Goal: Task Accomplishment & Management: Manage account settings

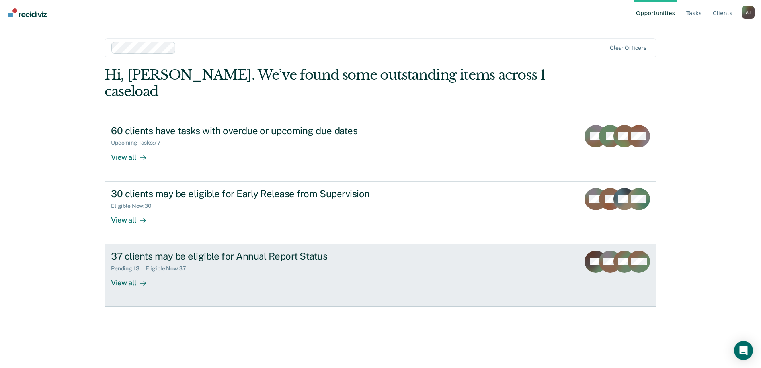
click at [250, 250] on div "37 clients may be eligible for Annual Report Status" at bounding box center [250, 256] width 279 height 12
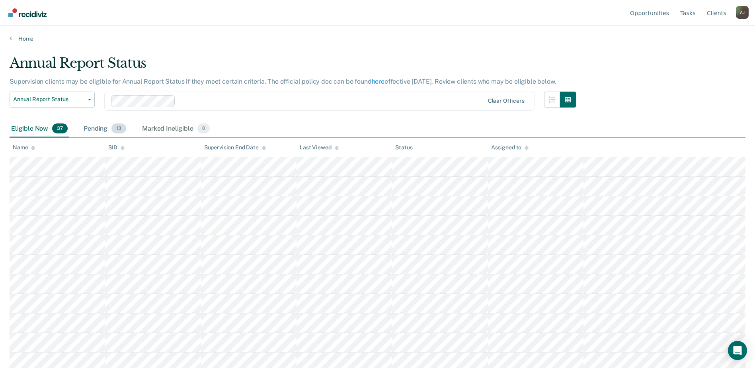
click at [106, 127] on div "Pending 13" at bounding box center [105, 129] width 46 height 18
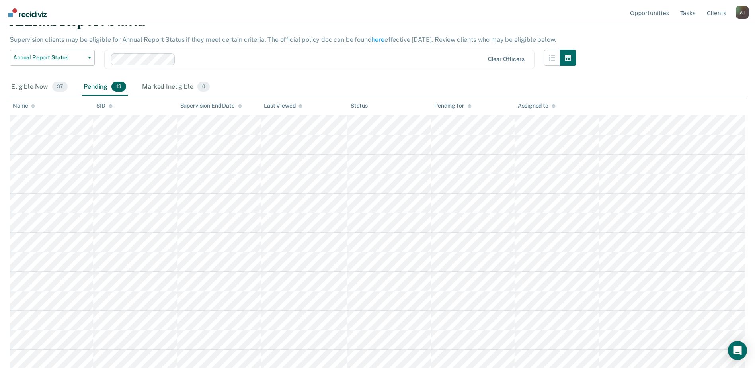
scroll to position [43, 0]
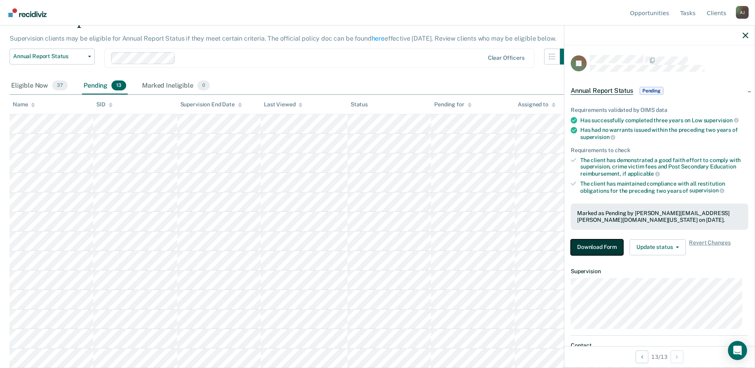
click at [576, 248] on button "Download Form" at bounding box center [597, 247] width 53 height 16
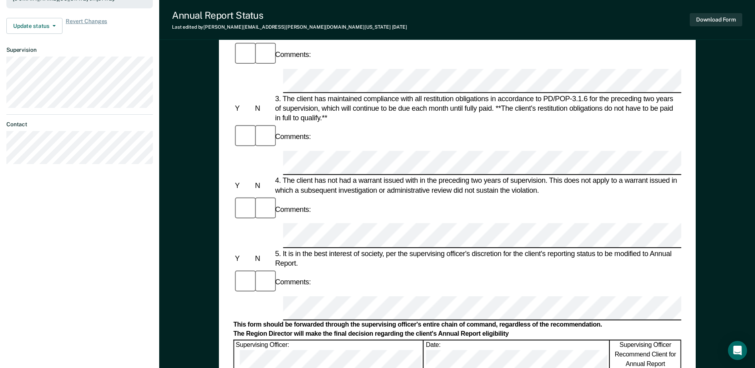
scroll to position [239, 0]
click at [712, 18] on button "Download Form" at bounding box center [716, 19] width 53 height 13
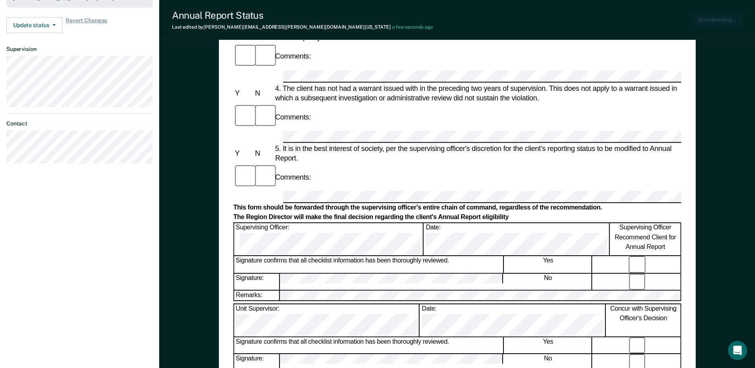
scroll to position [0, 0]
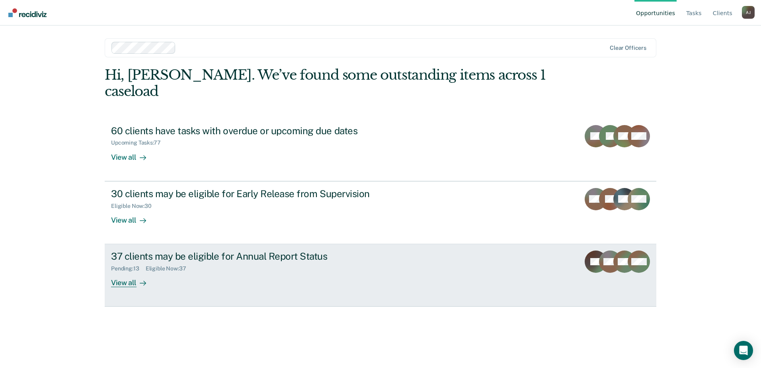
click at [210, 244] on link "37 clients may be eligible for Annual Report Status Pending : 13 Eligible Now :…" at bounding box center [381, 275] width 552 height 62
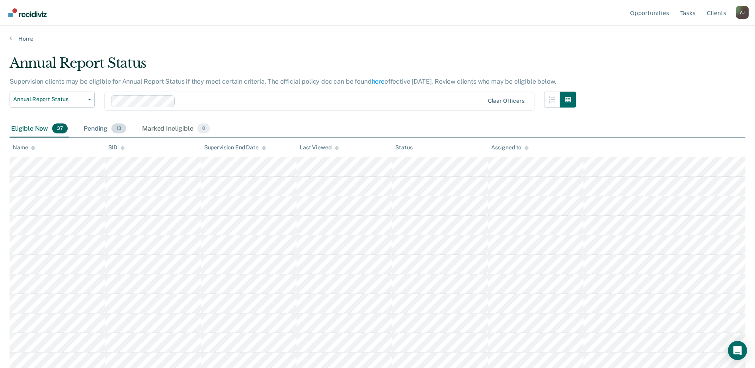
click at [103, 125] on div "Pending 13" at bounding box center [105, 129] width 46 height 18
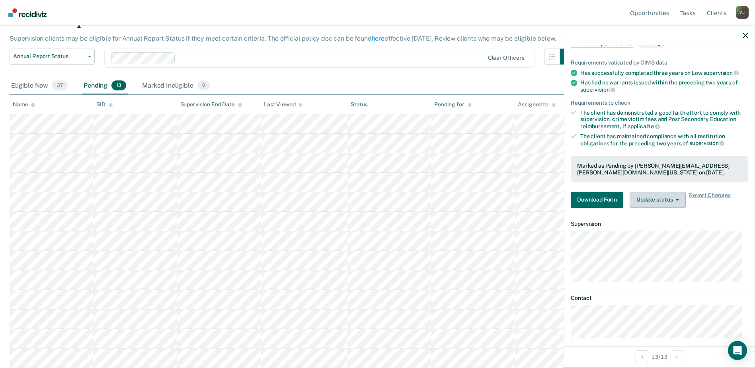
scroll to position [54, 0]
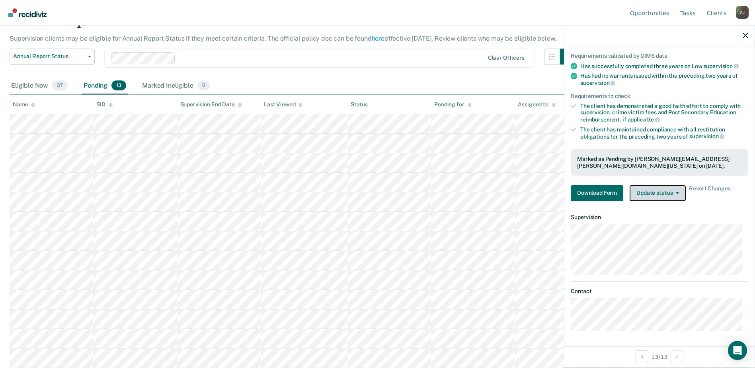
click at [671, 195] on button "Update status" at bounding box center [658, 193] width 56 height 16
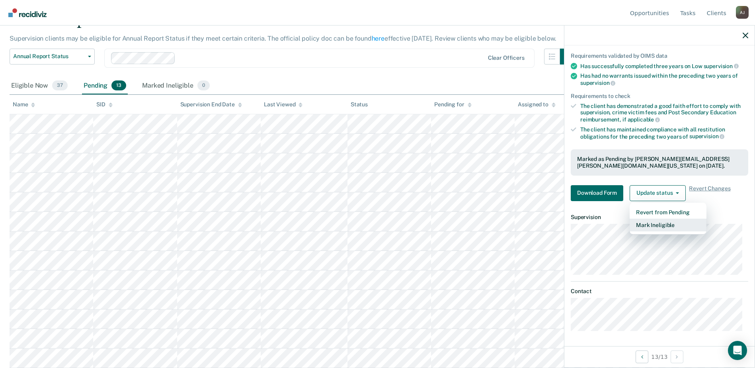
click at [683, 225] on button "Mark Ineligible" at bounding box center [668, 225] width 77 height 13
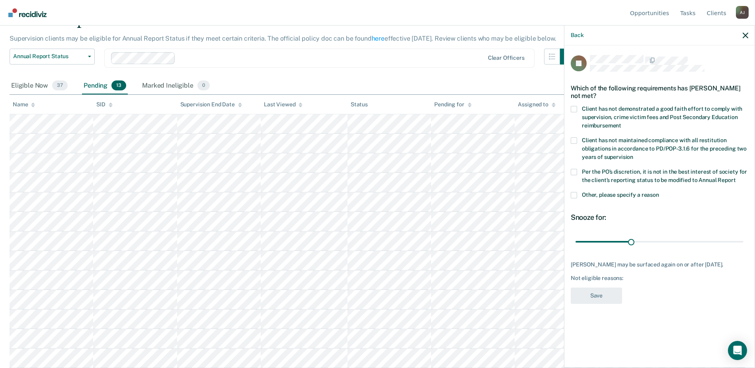
scroll to position [0, 0]
click at [572, 108] on span at bounding box center [574, 109] width 6 height 6
click at [621, 123] on input "Client has not demonstrated a good faith effort to comply with supervision, cri…" at bounding box center [621, 123] width 0 height 0
click at [616, 174] on label "Per the PO’s discretion, it is not in the best interest of society for the clie…" at bounding box center [660, 177] width 178 height 17
click at [736, 177] on input "Per the PO’s discretion, it is not in the best interest of society for the clie…" at bounding box center [736, 177] width 0 height 0
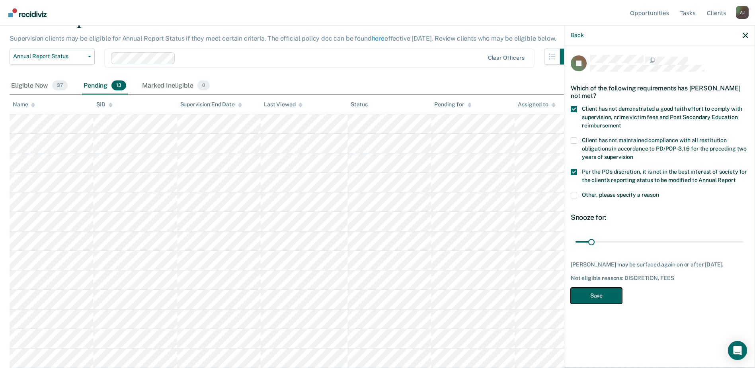
click at [609, 296] on button "Save" at bounding box center [596, 295] width 51 height 16
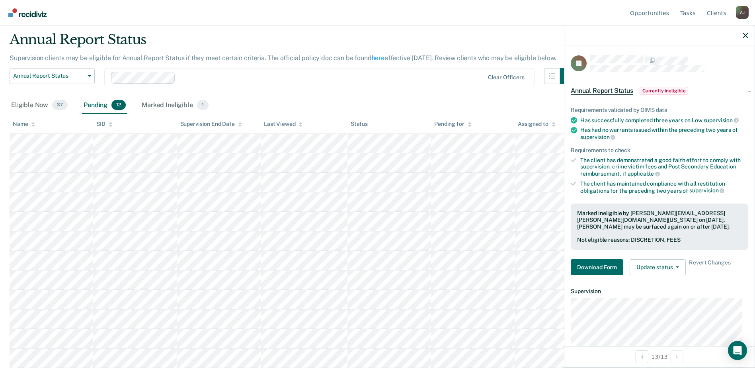
click at [117, 110] on span "12" at bounding box center [118, 105] width 14 height 10
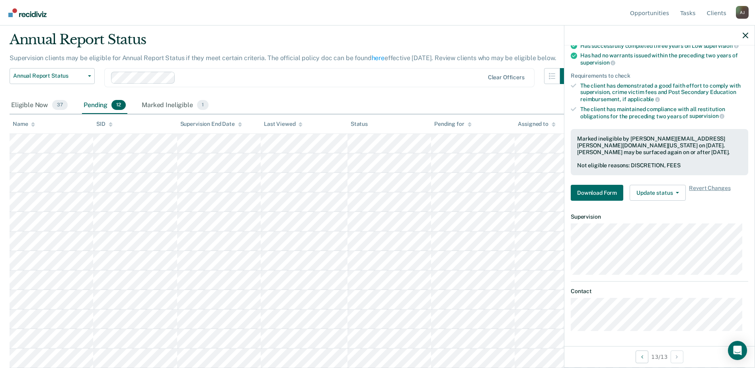
click at [105, 107] on div "Pending 12" at bounding box center [104, 106] width 45 height 18
click at [121, 106] on span "12" at bounding box center [118, 105] width 14 height 10
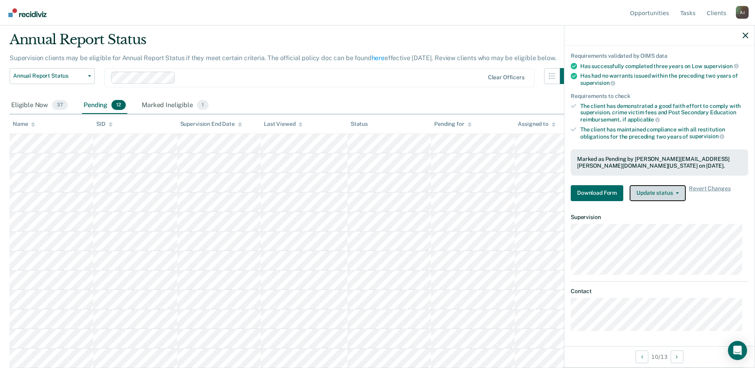
click at [675, 194] on button "Update status" at bounding box center [658, 193] width 56 height 16
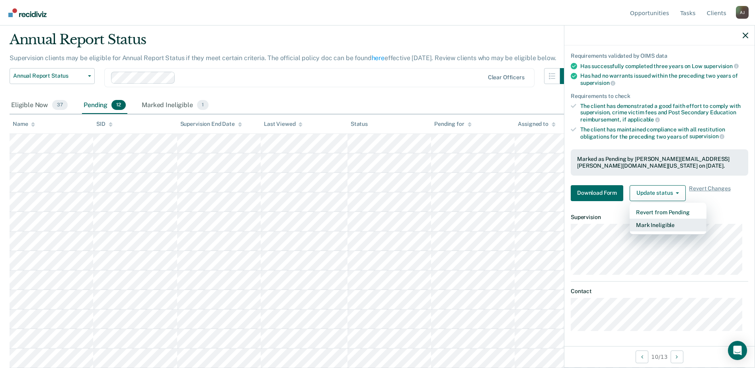
click at [670, 224] on button "Mark Ineligible" at bounding box center [668, 225] width 77 height 13
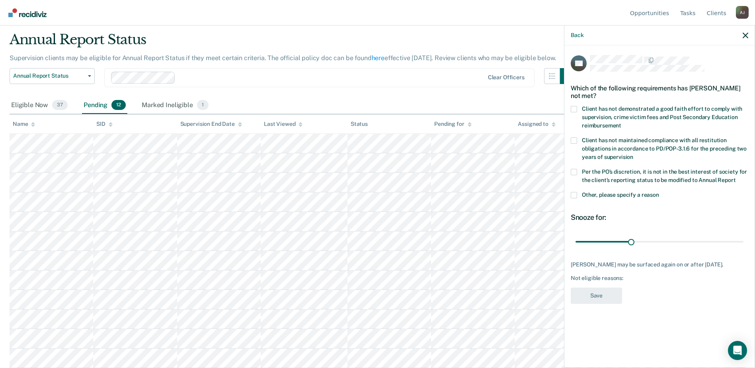
click at [577, 108] on label "Client has not demonstrated a good faith effort to comply with supervision, cri…" at bounding box center [660, 118] width 178 height 25
click at [621, 123] on input "Client has not demonstrated a good faith effort to comply with supervision, cri…" at bounding box center [621, 123] width 0 height 0
click at [575, 167] on div "Client has not maintained compliance with all restitution obligations in accord…" at bounding box center [660, 152] width 178 height 31
click at [571, 174] on span at bounding box center [574, 172] width 6 height 6
click at [736, 177] on input "Per the PO’s discretion, it is not in the best interest of society for the clie…" at bounding box center [736, 177] width 0 height 0
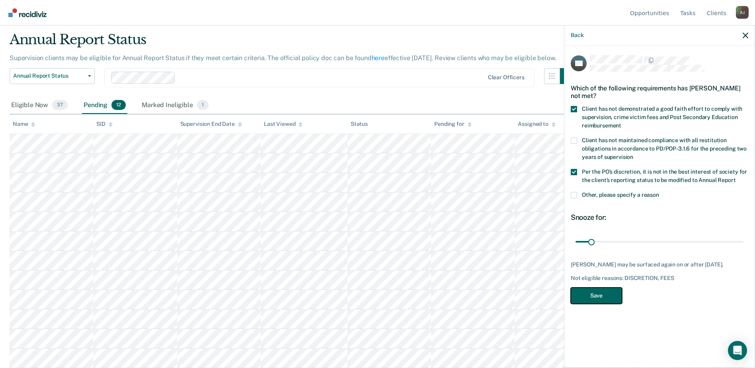
click at [593, 300] on button "Save" at bounding box center [596, 295] width 51 height 16
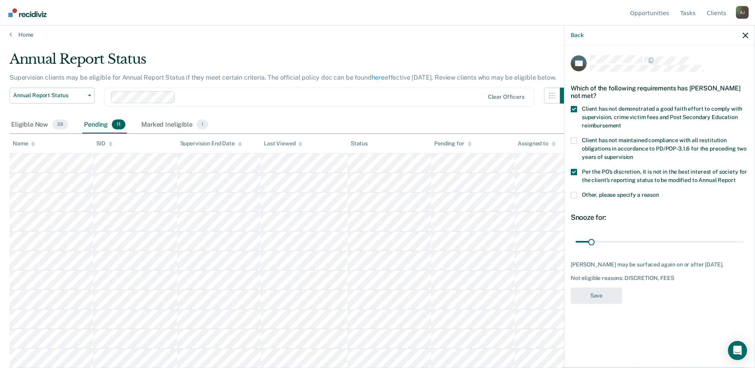
scroll to position [4, 0]
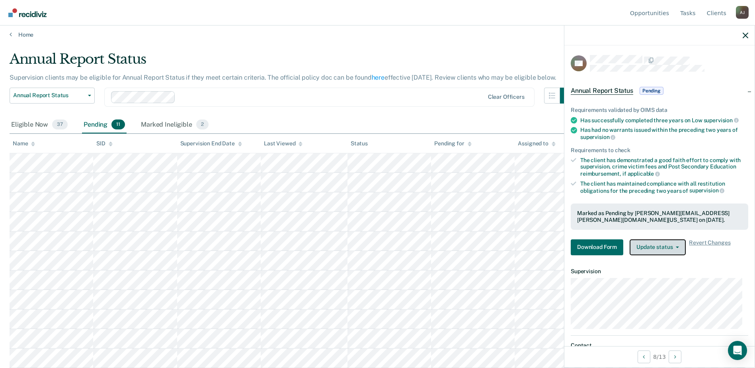
click at [674, 248] on button "Update status" at bounding box center [658, 247] width 56 height 16
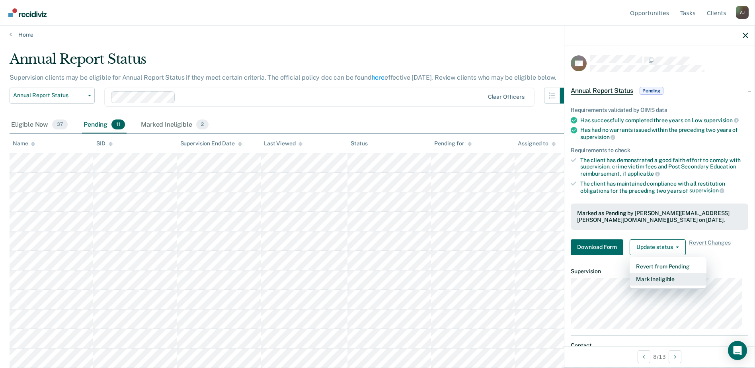
click at [665, 277] on button "Mark Ineligible" at bounding box center [668, 279] width 77 height 13
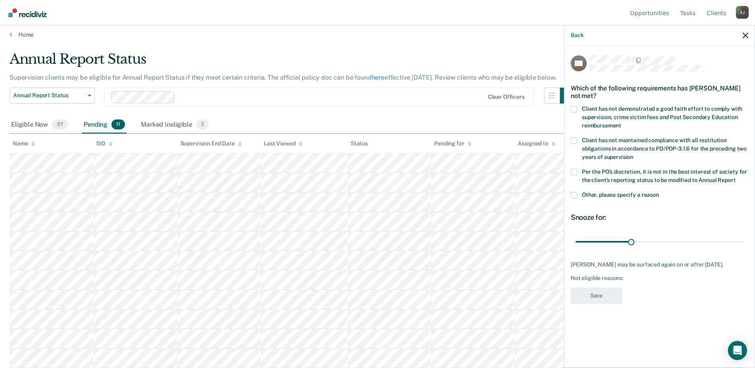
click at [572, 109] on span at bounding box center [574, 109] width 6 height 6
click at [621, 123] on input "Client has not demonstrated a good faith effort to comply with supervision, cri…" at bounding box center [621, 123] width 0 height 0
click at [575, 194] on span at bounding box center [574, 195] width 6 height 6
click at [659, 192] on input "Other, please specify a reason" at bounding box center [659, 192] width 0 height 0
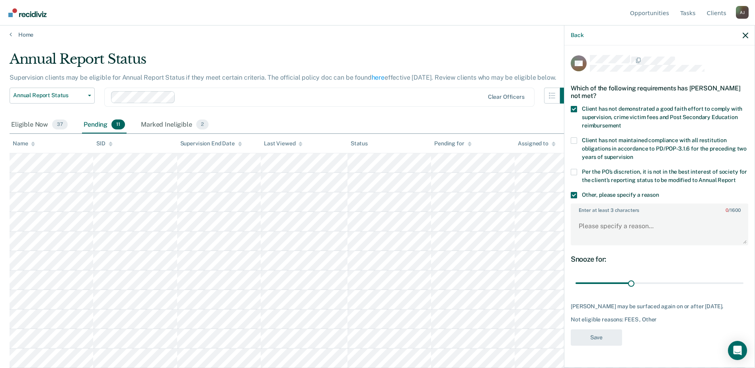
drag, startPoint x: 575, startPoint y: 166, endPoint x: 575, endPoint y: 172, distance: 6.4
click at [575, 166] on div "Client has not maintained compliance with all restitution obligations in accord…" at bounding box center [660, 152] width 178 height 31
click at [575, 174] on span at bounding box center [574, 172] width 6 height 6
click at [736, 177] on input "Per the PO’s discretion, it is not in the best interest of society for the clie…" at bounding box center [736, 177] width 0 height 0
click at [575, 197] on span at bounding box center [574, 195] width 6 height 6
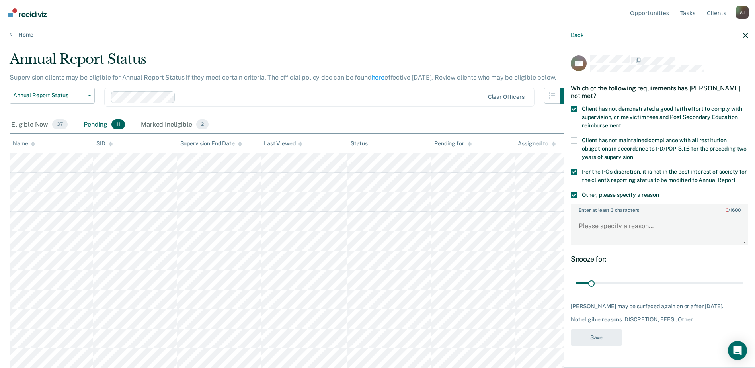
click at [659, 192] on input "Other, please specify a reason" at bounding box center [659, 192] width 0 height 0
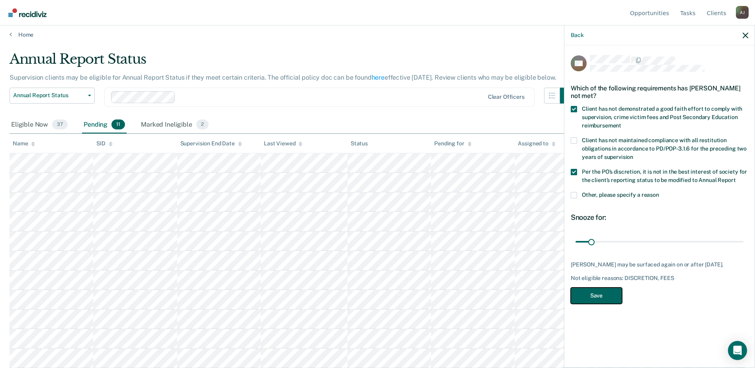
click at [594, 295] on button "Save" at bounding box center [596, 295] width 51 height 16
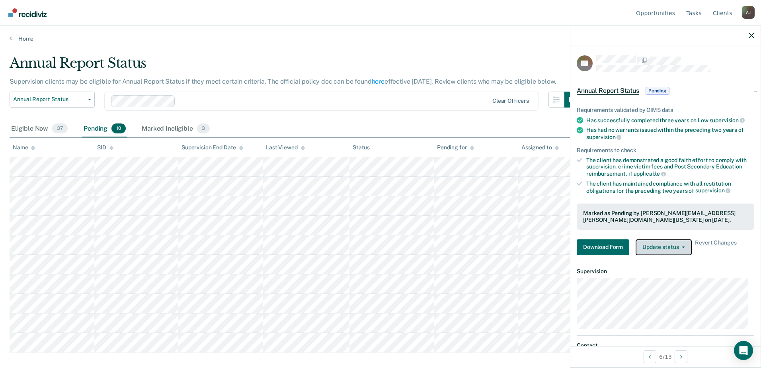
click at [661, 244] on button "Update status" at bounding box center [664, 247] width 56 height 16
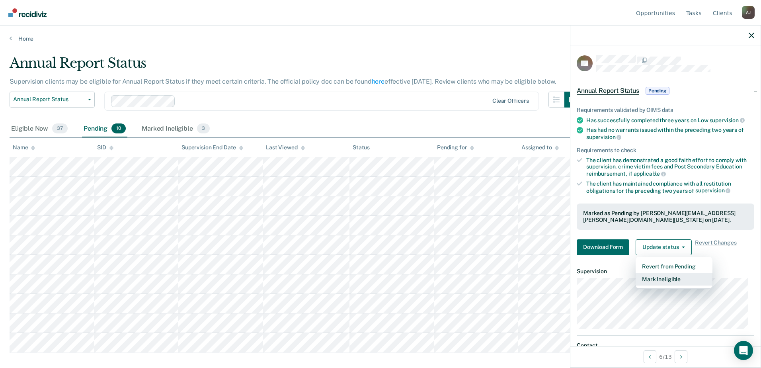
click at [662, 278] on button "Mark Ineligible" at bounding box center [674, 279] width 77 height 13
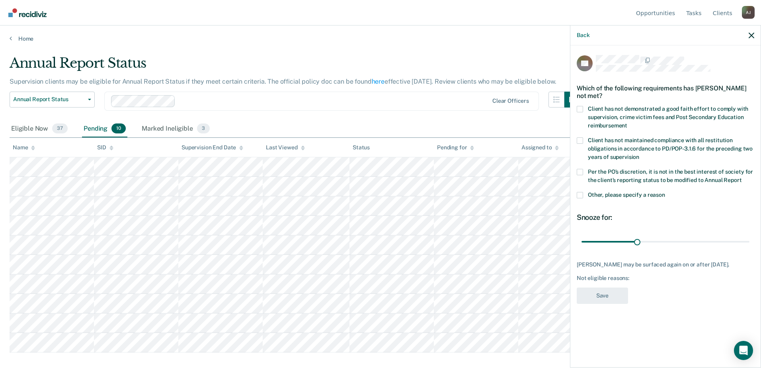
click at [576, 109] on div "PH Which of the following requirements has Perry Haynes not met? Client has not…" at bounding box center [665, 205] width 190 height 320
click at [583, 112] on label "Client has not demonstrated a good faith effort to comply with supervision, cri…" at bounding box center [666, 118] width 178 height 25
click at [627, 123] on input "Client has not demonstrated a good faith effort to comply with supervision, cri…" at bounding box center [627, 123] width 0 height 0
click at [583, 172] on label "Per the PO’s discretion, it is not in the best interest of society for the clie…" at bounding box center [666, 177] width 178 height 17
click at [742, 177] on input "Per the PO’s discretion, it is not in the best interest of society for the clie…" at bounding box center [742, 177] width 0 height 0
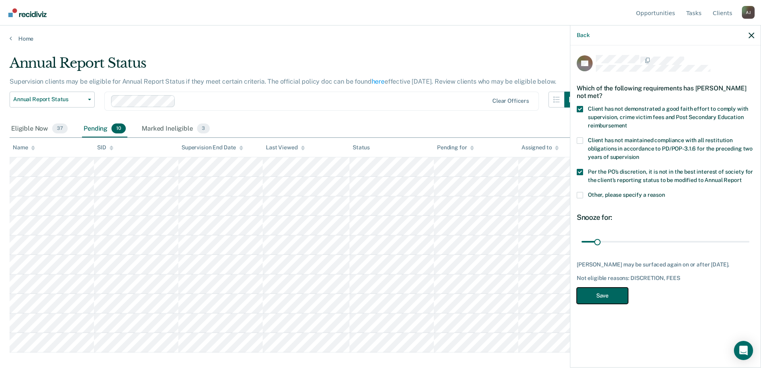
click at [611, 298] on button "Save" at bounding box center [602, 295] width 51 height 16
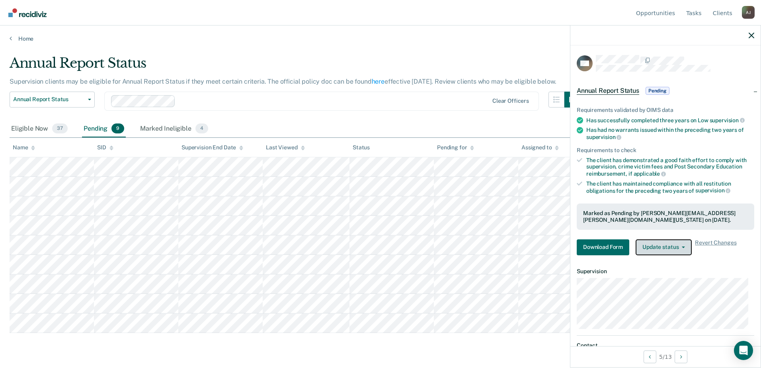
click at [655, 247] on button "Update status" at bounding box center [664, 247] width 56 height 16
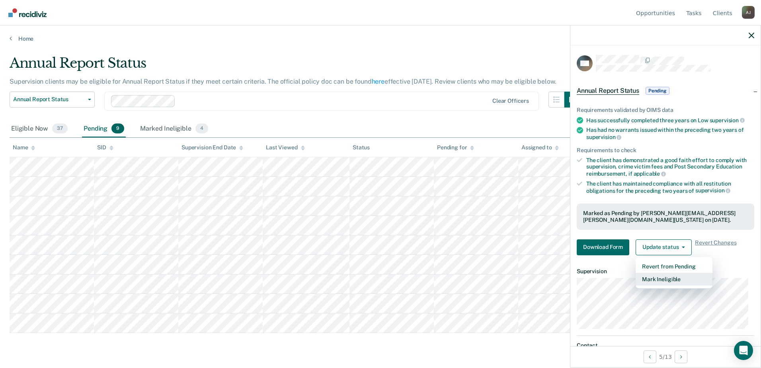
click at [656, 277] on button "Mark Ineligible" at bounding box center [674, 279] width 77 height 13
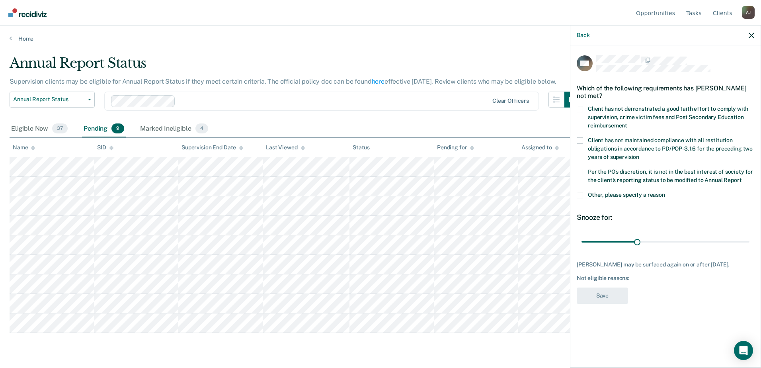
click at [585, 108] on label "Client has not demonstrated a good faith effort to comply with supervision, cri…" at bounding box center [666, 118] width 178 height 25
click at [627, 123] on input "Client has not demonstrated a good faith effort to comply with supervision, cri…" at bounding box center [627, 123] width 0 height 0
click at [582, 171] on span at bounding box center [580, 172] width 6 height 6
click at [742, 177] on input "Per the PO’s discretion, it is not in the best interest of society for the clie…" at bounding box center [742, 177] width 0 height 0
click at [601, 298] on button "Save" at bounding box center [602, 295] width 51 height 16
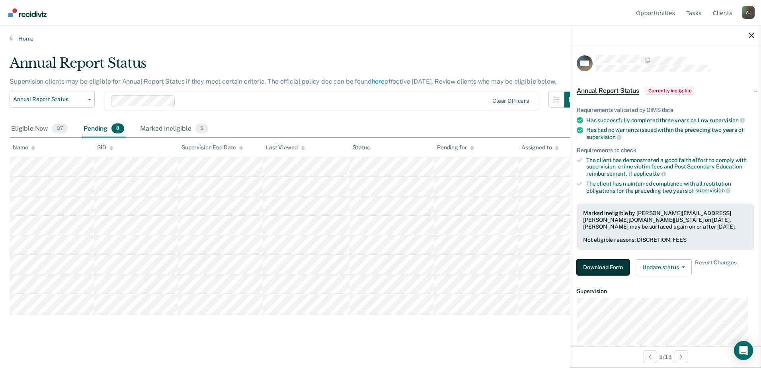
click at [588, 262] on button "Download Form" at bounding box center [603, 267] width 53 height 16
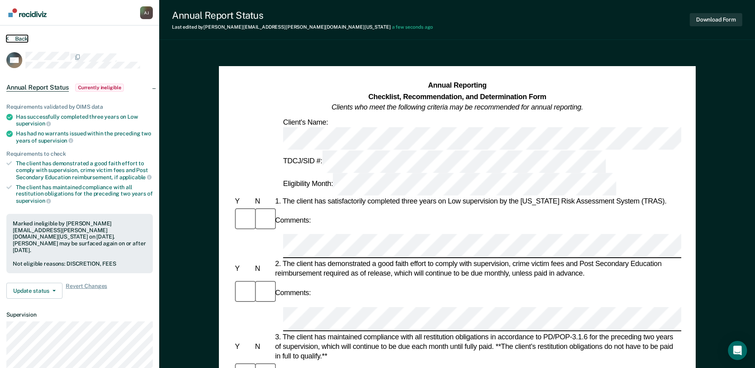
click at [21, 39] on button "Back" at bounding box center [16, 38] width 21 height 7
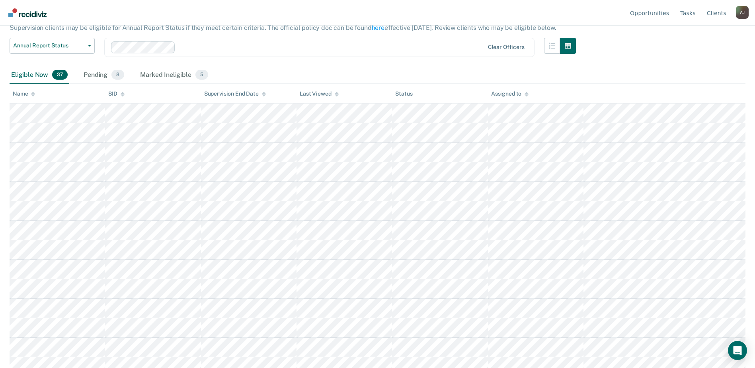
scroll to position [40, 0]
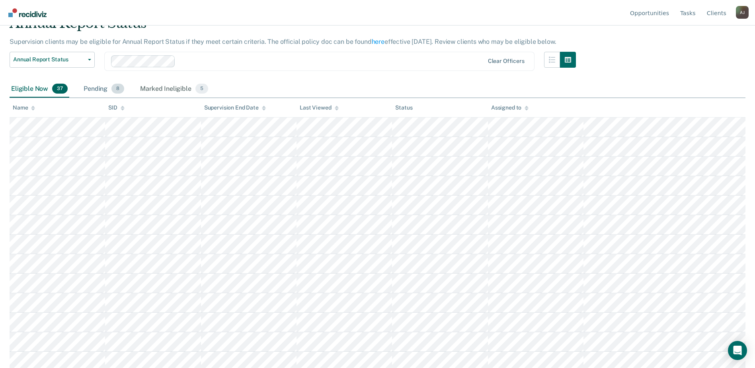
click at [106, 92] on div "Pending 8" at bounding box center [104, 89] width 44 height 18
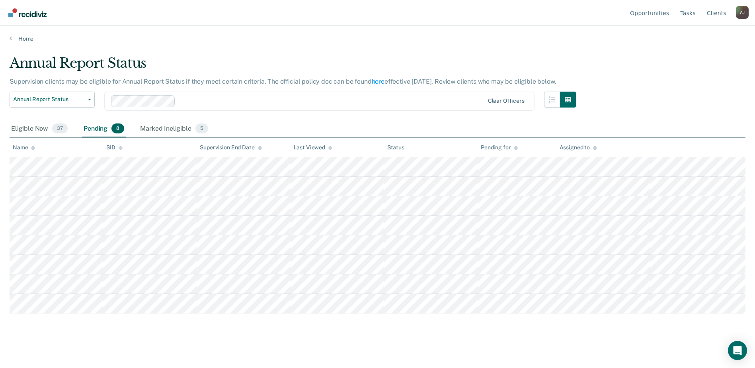
scroll to position [0, 0]
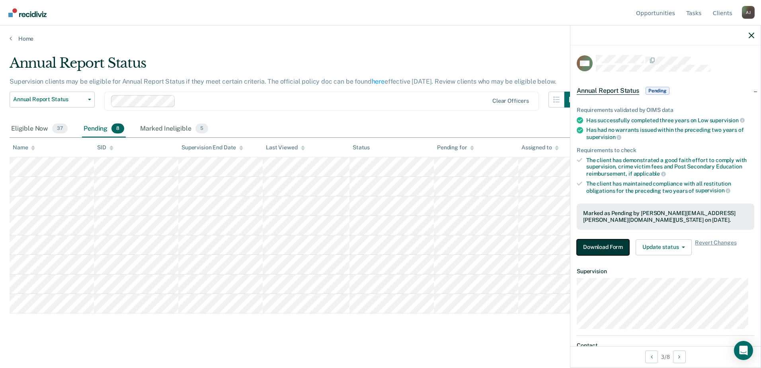
click at [595, 253] on button "Download Form" at bounding box center [603, 247] width 53 height 16
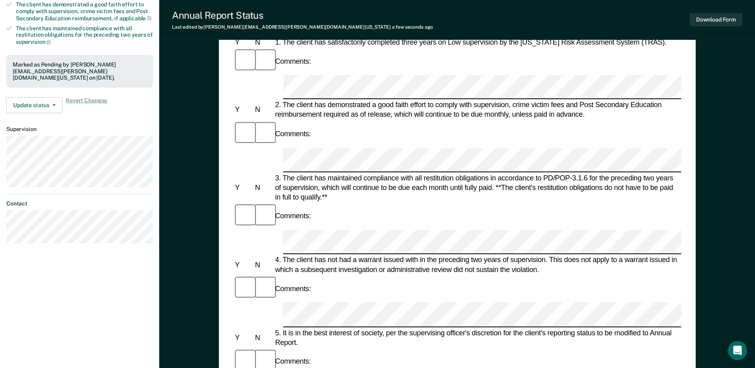
scroll to position [159, 0]
click at [433, 347] on div "Comments:" at bounding box center [457, 360] width 448 height 27
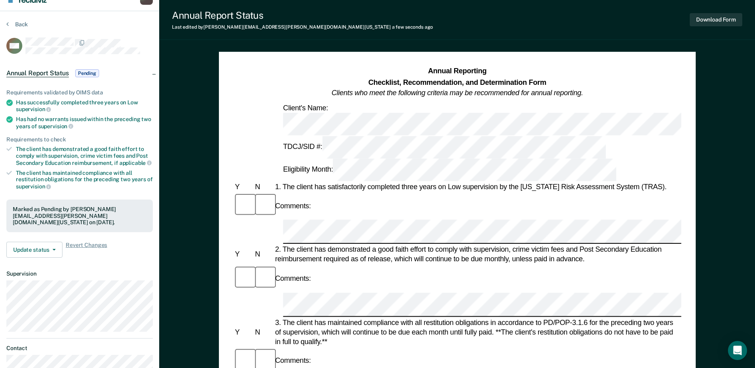
scroll to position [0, 0]
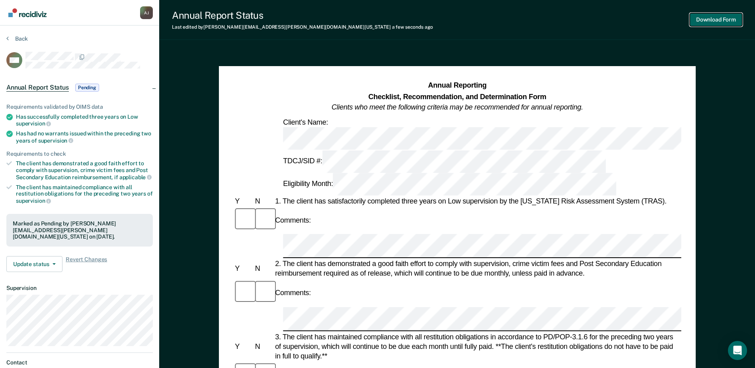
click at [711, 13] on button "Download Form" at bounding box center [716, 19] width 53 height 13
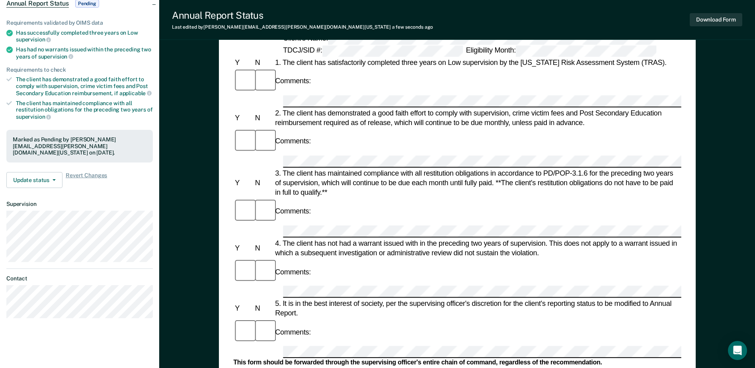
scroll to position [40, 0]
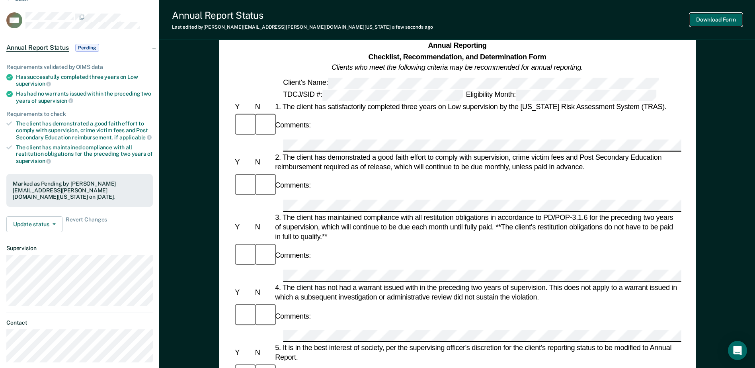
click at [720, 22] on button "Download Form" at bounding box center [716, 19] width 53 height 13
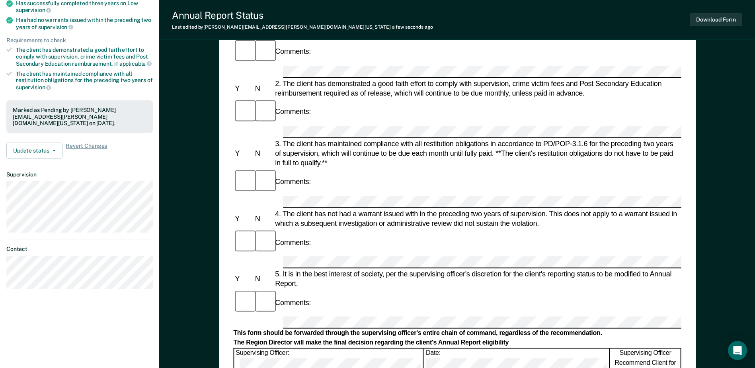
scroll to position [119, 0]
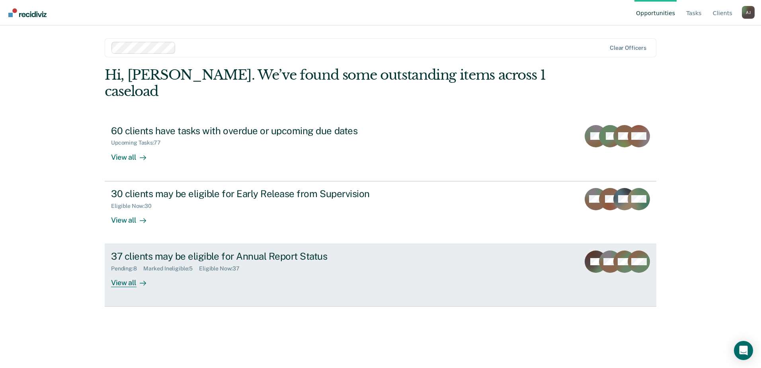
click at [251, 275] on link "37 clients may be eligible for Annual Report Status Pending : 8 Marked Ineligib…" at bounding box center [381, 275] width 552 height 62
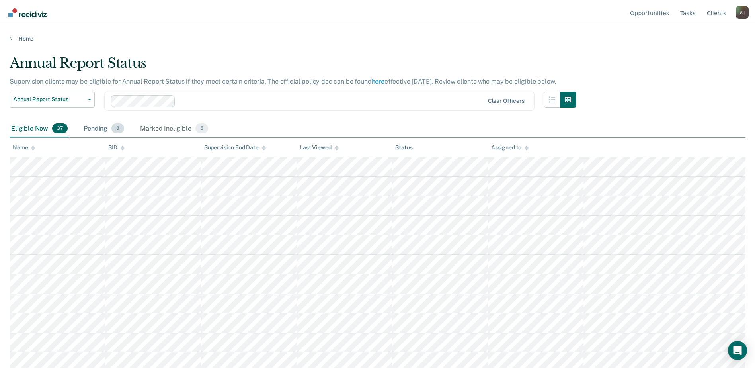
click at [117, 129] on span "8" at bounding box center [117, 128] width 13 height 10
